Goal: Transaction & Acquisition: Subscribe to service/newsletter

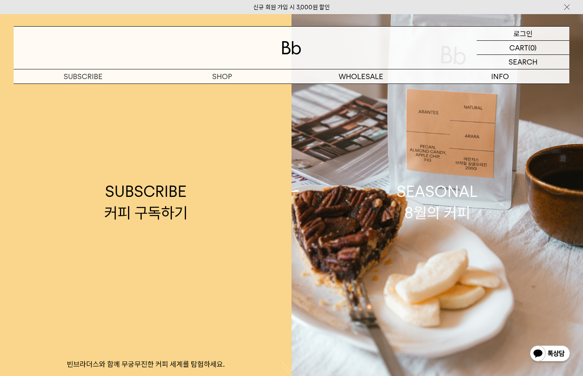
click at [507, 36] on div "LOGIN 로그인" at bounding box center [523, 34] width 93 height 14
click at [516, 34] on p "로그인" at bounding box center [523, 34] width 19 height 14
click at [525, 34] on p "로그인" at bounding box center [523, 34] width 19 height 14
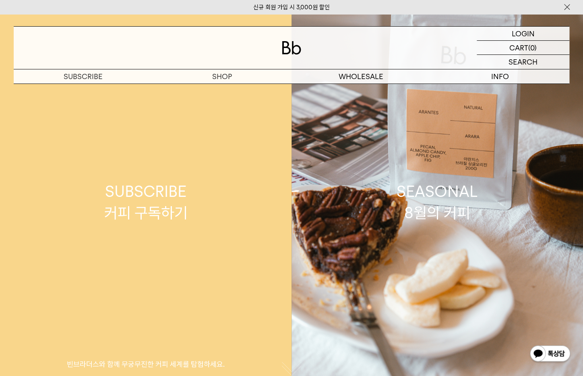
click at [166, 227] on link "SUBSCRIBE 커피 구독하기 빈브라더스와 함께 무궁무진한 커피 세계를 탐험하세요." at bounding box center [146, 202] width 292 height 376
